Goal: Transaction & Acquisition: Obtain resource

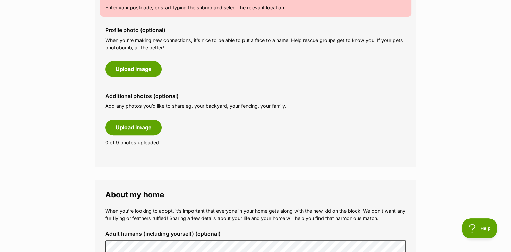
scroll to position [321, 0]
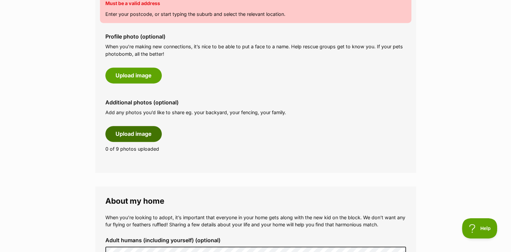
click at [135, 131] on button "Upload image" at bounding box center [133, 134] width 56 height 16
click at [132, 134] on button "Upload image" at bounding box center [133, 134] width 56 height 16
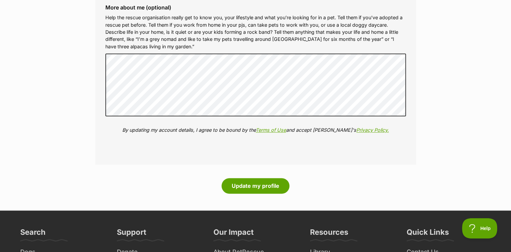
scroll to position [921, 0]
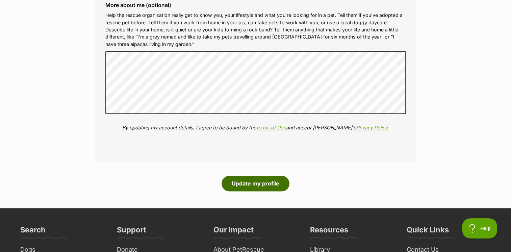
click at [262, 184] on button "Update my profile" at bounding box center [255, 184] width 68 height 16
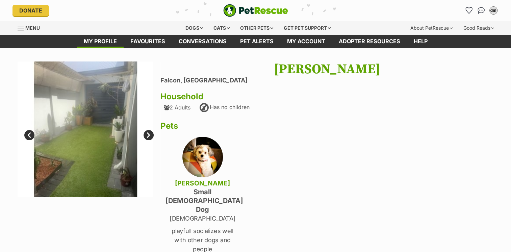
click at [359, 59] on main "Next Prev 1 2 3 david mckay Falcon, Western Australia Household 2 Adults Has no…" at bounding box center [255, 223] width 511 height 350
click at [197, 82] on li "Falcon, [GEOGRAPHIC_DATA]" at bounding box center [326, 80] width 333 height 7
click at [184, 96] on h3 "Household" at bounding box center [326, 96] width 333 height 9
click at [196, 87] on div "[PERSON_NAME] [GEOGRAPHIC_DATA], [GEOGRAPHIC_DATA] Household 2 Adults Has no ch…" at bounding box center [326, 209] width 333 height 296
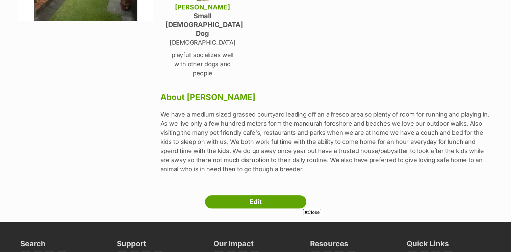
scroll to position [177, 0]
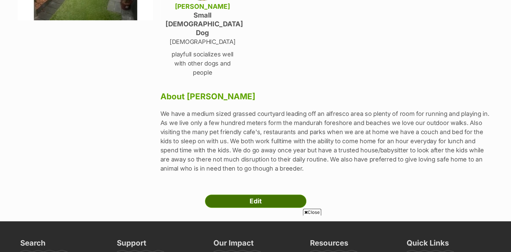
click at [262, 194] on link "Edit" at bounding box center [255, 201] width 101 height 14
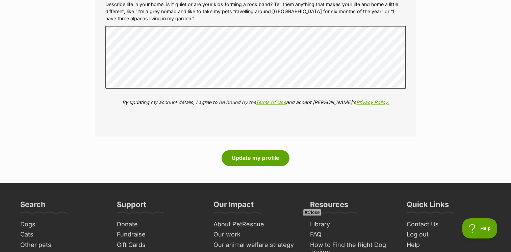
scroll to position [936, 0]
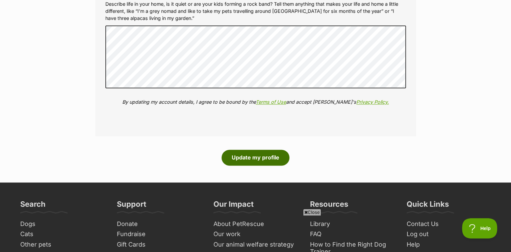
click at [267, 158] on button "Update my profile" at bounding box center [255, 158] width 68 height 16
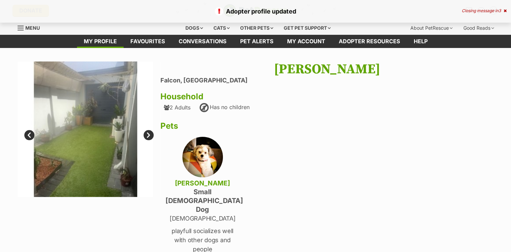
click at [209, 85] on div "david mckay Falcon, Western Australia Household 2 Adults Has no children Pets h…" at bounding box center [326, 209] width 333 height 296
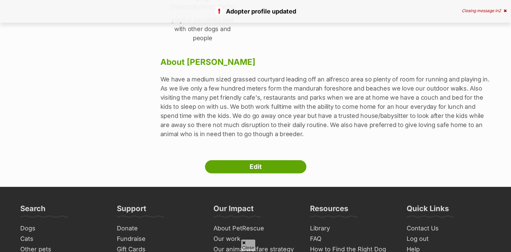
scroll to position [210, 0]
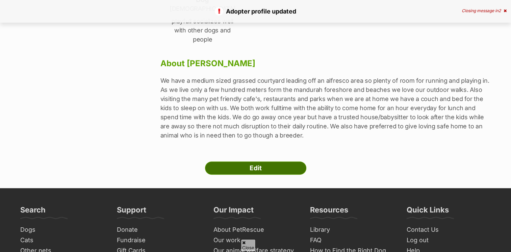
click at [263, 161] on link "Edit" at bounding box center [255, 168] width 101 height 14
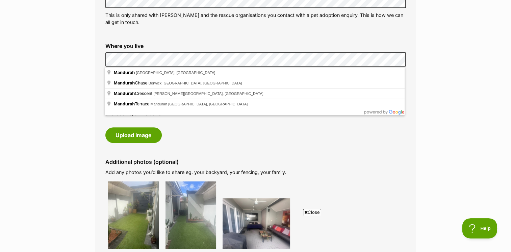
scroll to position [240, 0]
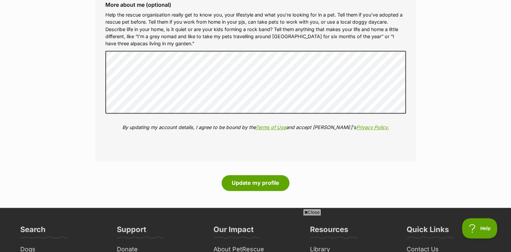
scroll to position [932, 0]
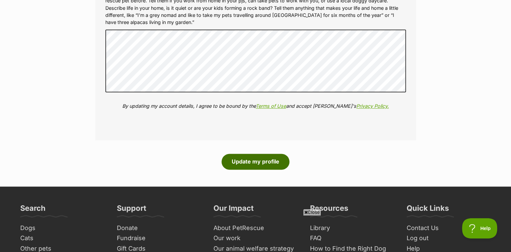
click at [274, 161] on button "Update my profile" at bounding box center [255, 162] width 68 height 16
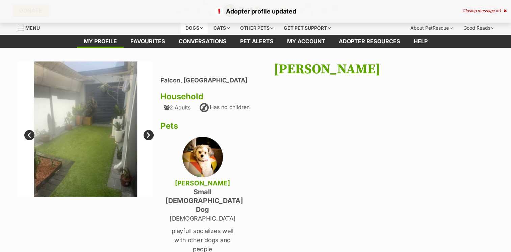
click at [198, 30] on div "Dogs" at bounding box center [194, 28] width 27 height 14
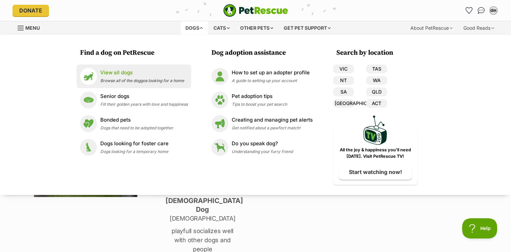
click at [111, 74] on p "View all dogs" at bounding box center [142, 73] width 84 height 8
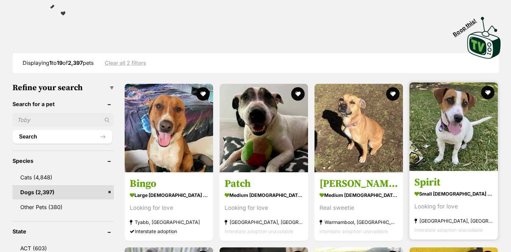
click at [438, 184] on h3 "Spirit" at bounding box center [453, 182] width 78 height 13
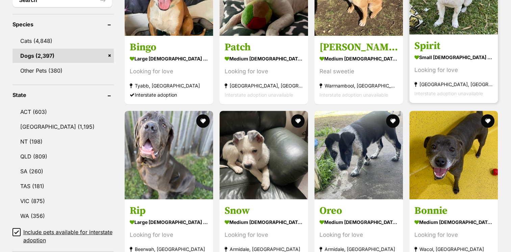
scroll to position [269, 0]
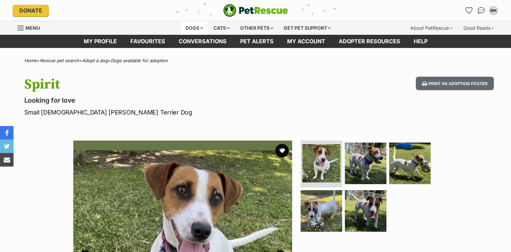
click at [199, 30] on div "Dogs" at bounding box center [194, 28] width 27 height 14
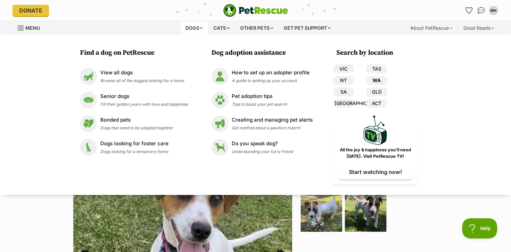
click at [381, 83] on link "WA" at bounding box center [376, 80] width 21 height 9
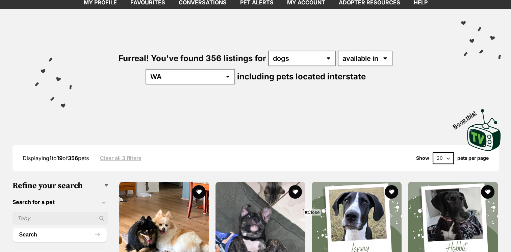
click at [374, 158] on div "Displaying 1 to 19 of 356 pets Clear all 3 filters Show 20 40 60 pets per page" at bounding box center [255, 158] width 486 height 12
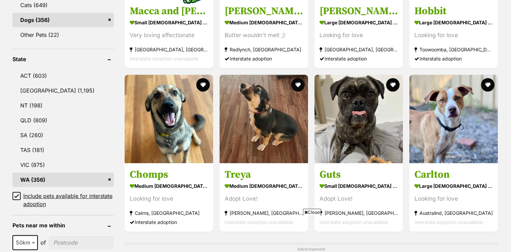
scroll to position [315, 0]
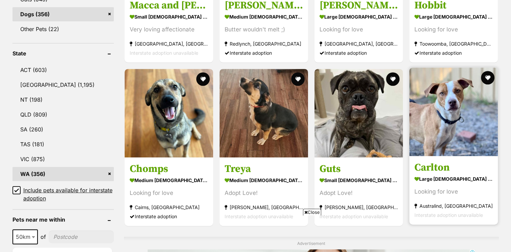
click at [459, 199] on section "large male Dog Looking for love Australind, WA Interstate adoption unavailable" at bounding box center [453, 197] width 78 height 46
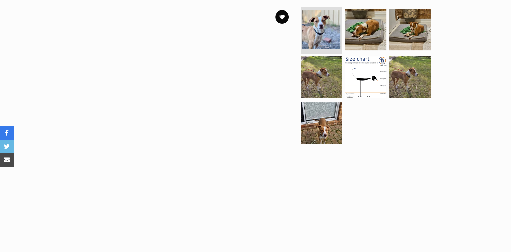
scroll to position [134, 0]
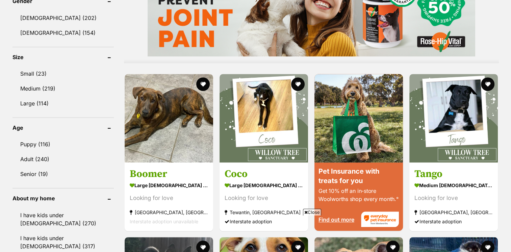
scroll to position [592, 0]
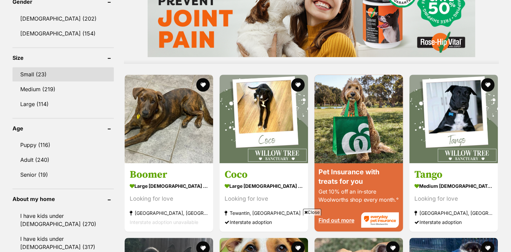
click at [28, 74] on link "Small (23)" at bounding box center [62, 74] width 101 height 14
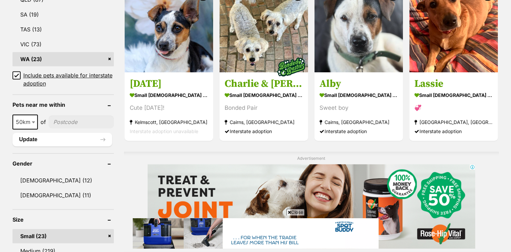
scroll to position [402, 0]
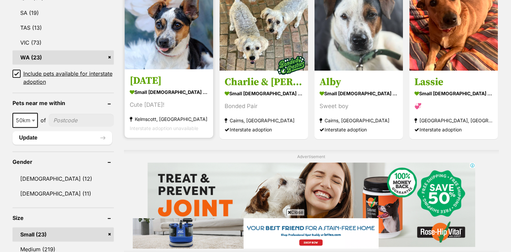
click at [151, 111] on section "small [DEMOGRAPHIC_DATA] Dog Cute [DATE]! [GEOGRAPHIC_DATA], [GEOGRAPHIC_DATA] …" at bounding box center [169, 110] width 78 height 46
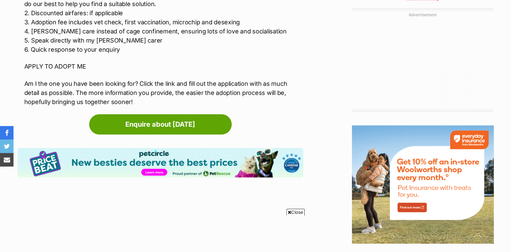
scroll to position [712, 0]
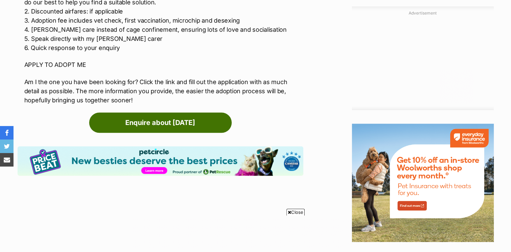
click at [160, 125] on link "Enquire about [DATE]" at bounding box center [160, 122] width 142 height 20
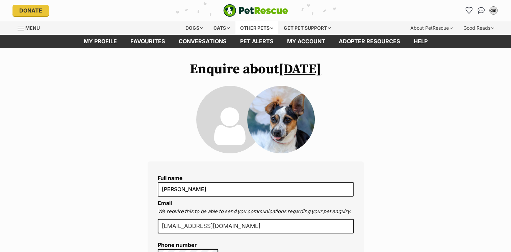
click at [248, 32] on div "Other pets" at bounding box center [256, 28] width 43 height 14
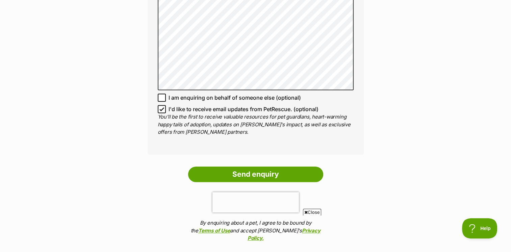
scroll to position [460, 0]
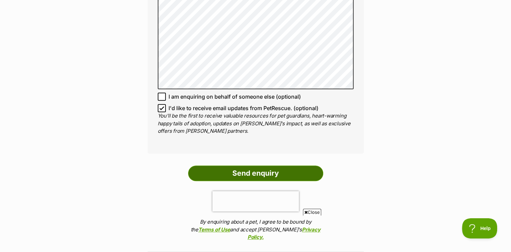
click at [271, 176] on input "Send enquiry" at bounding box center [255, 173] width 135 height 16
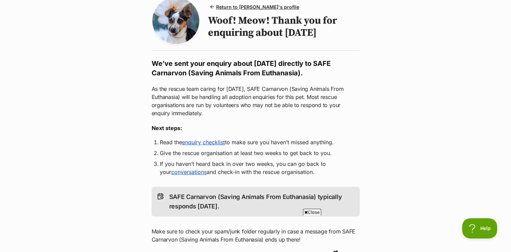
scroll to position [67, 0]
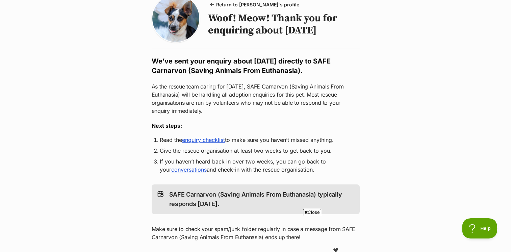
click at [206, 142] on link "enquiry checklist" at bounding box center [203, 139] width 43 height 7
